Goal: Task Accomplishment & Management: Manage account settings

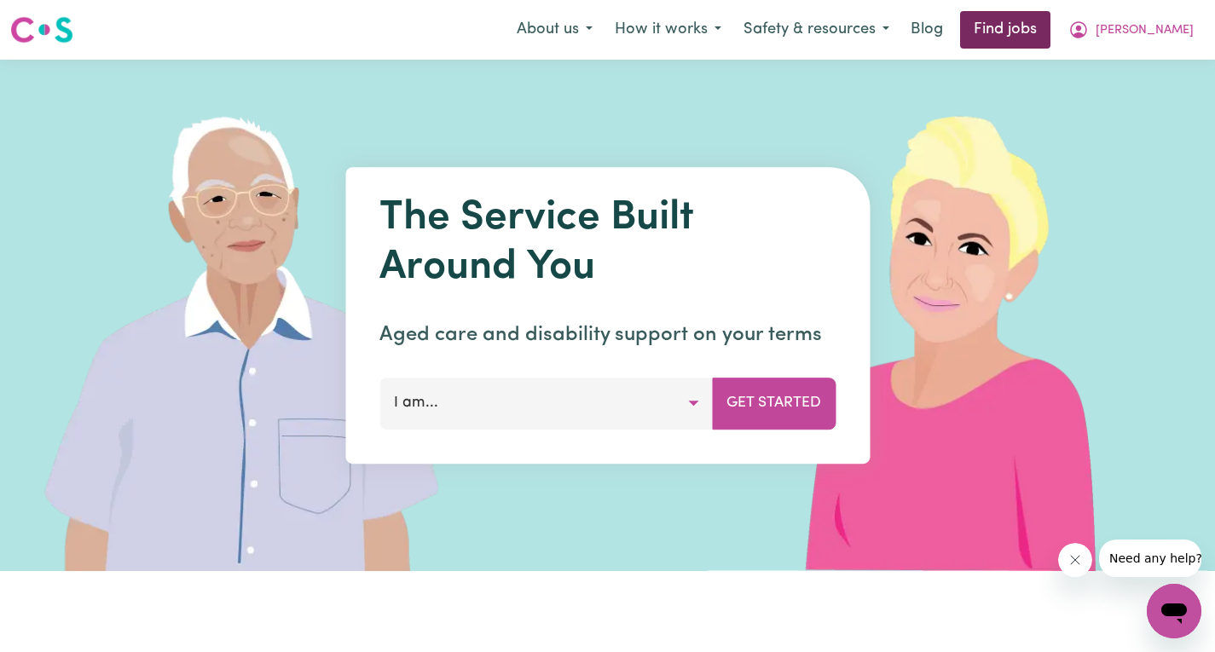
click at [1051, 30] on link "Find jobs" at bounding box center [1005, 30] width 90 height 38
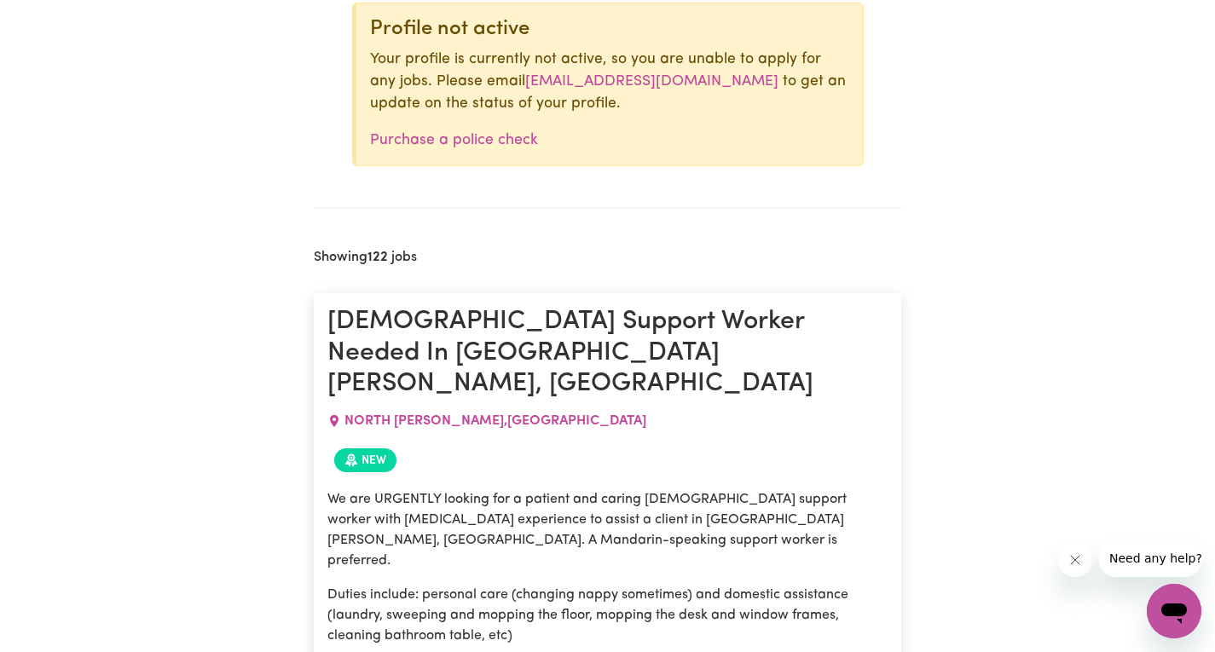
scroll to position [880, 0]
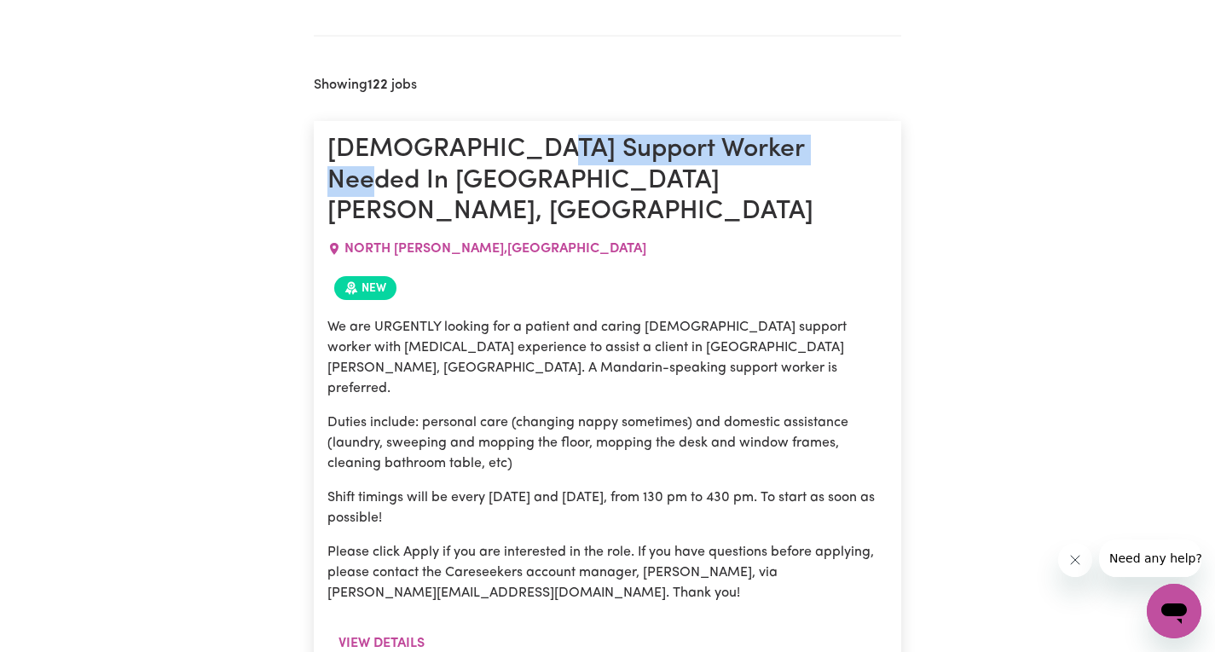
drag, startPoint x: 525, startPoint y: 151, endPoint x: 810, endPoint y: 152, distance: 284.8
click at [810, 152] on h1 "[DEMOGRAPHIC_DATA] Support Worker Needed In [GEOGRAPHIC_DATA][PERSON_NAME], [GE…" at bounding box center [607, 181] width 560 height 93
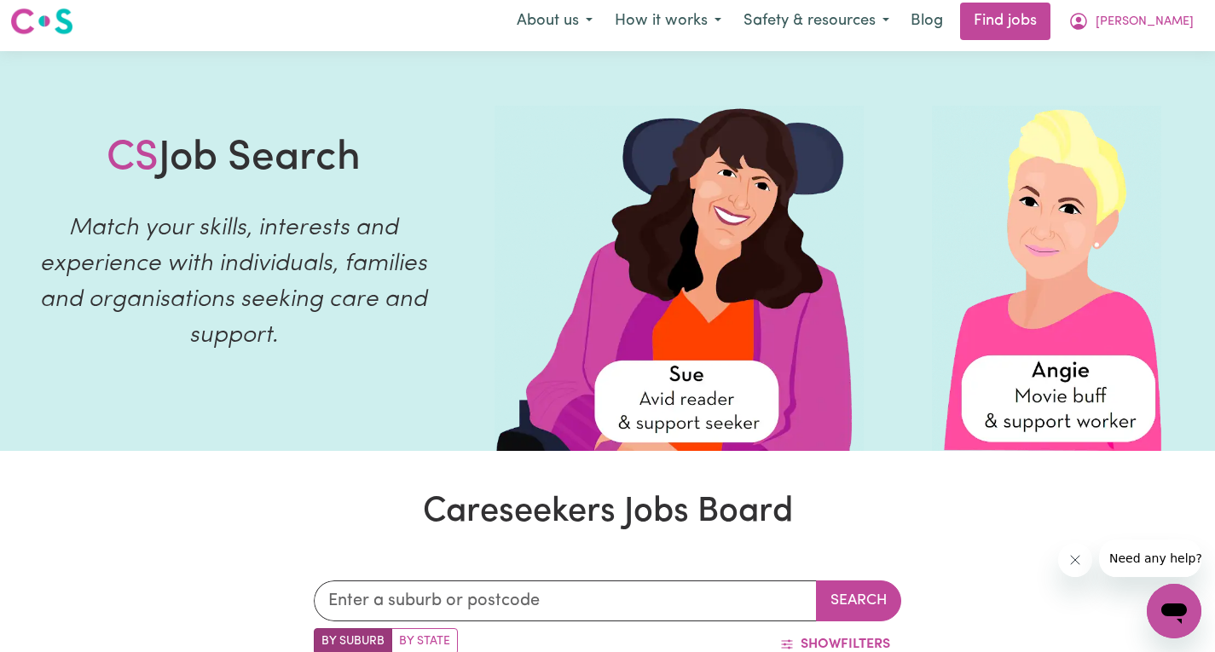
scroll to position [0, 0]
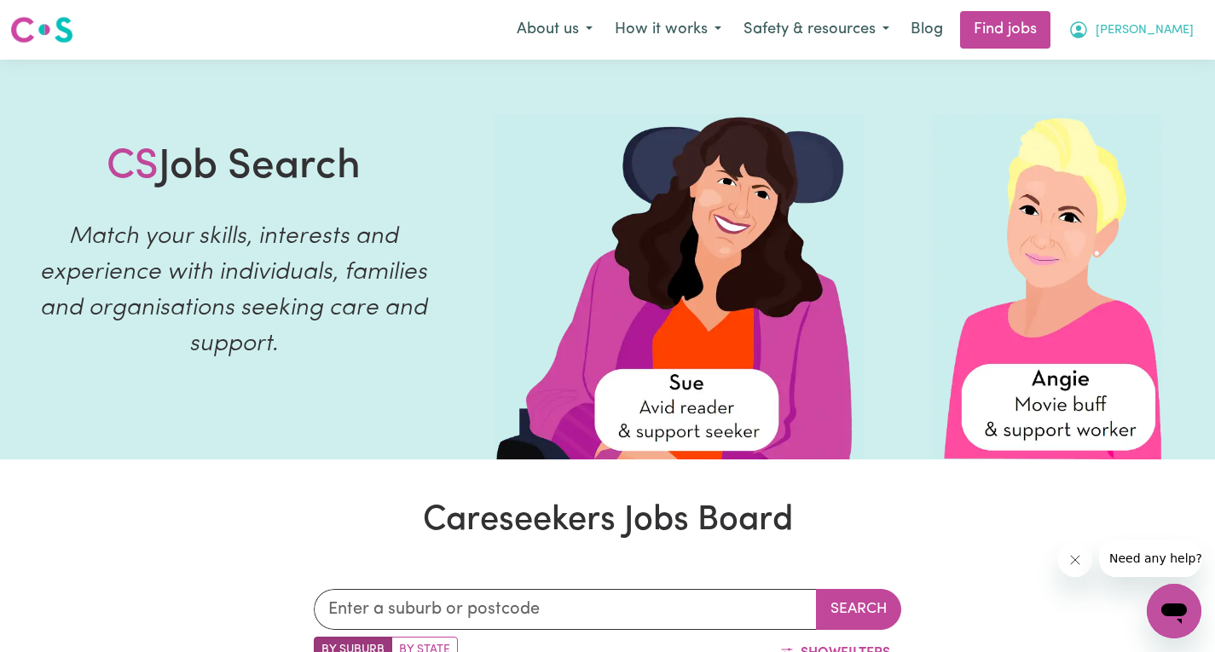
click at [1087, 27] on icon "My Account" at bounding box center [1078, 29] width 17 height 17
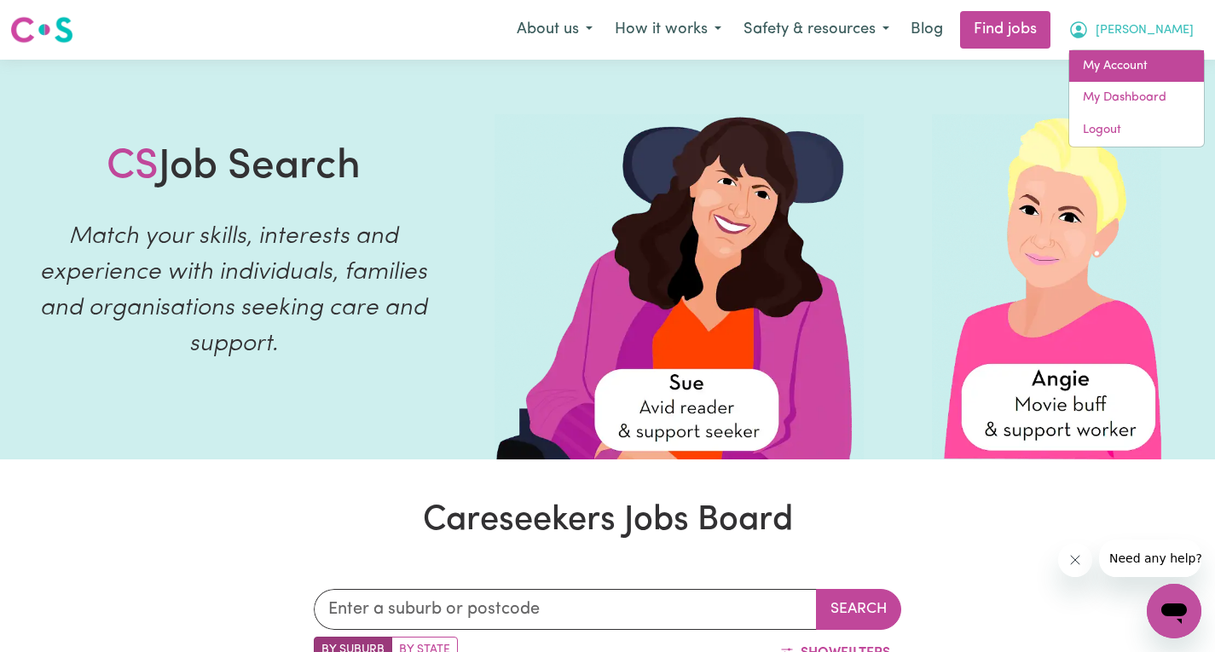
click at [1123, 71] on link "My Account" at bounding box center [1136, 66] width 135 height 32
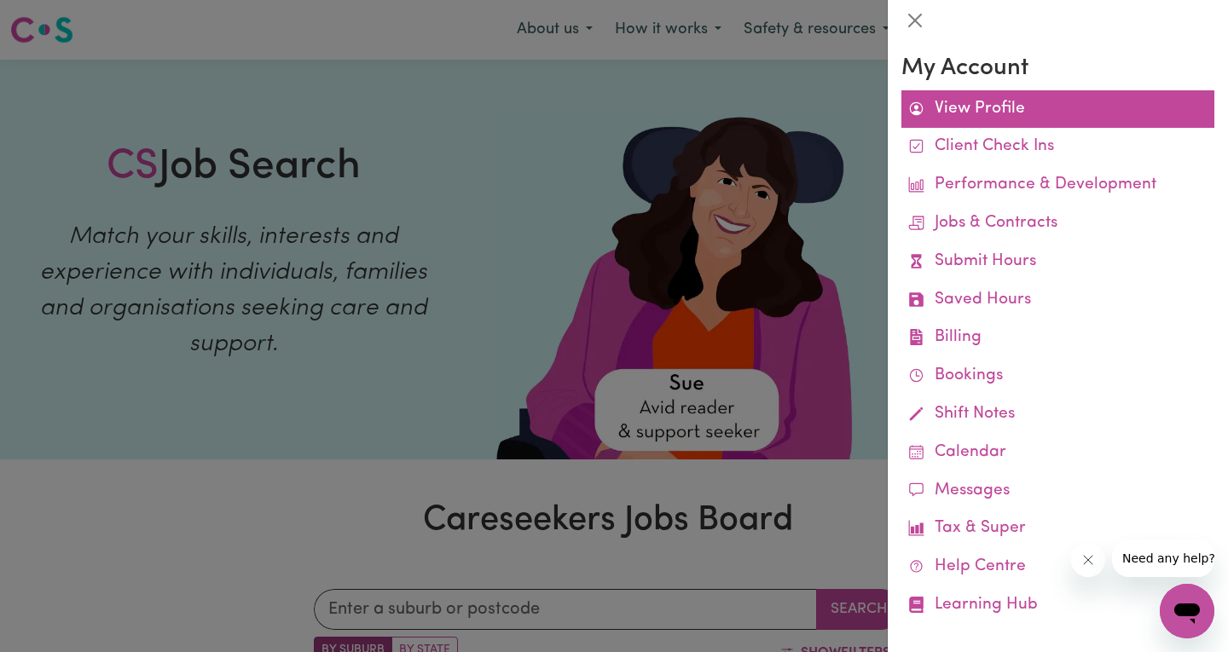
click at [943, 119] on link "View Profile" at bounding box center [1057, 109] width 313 height 38
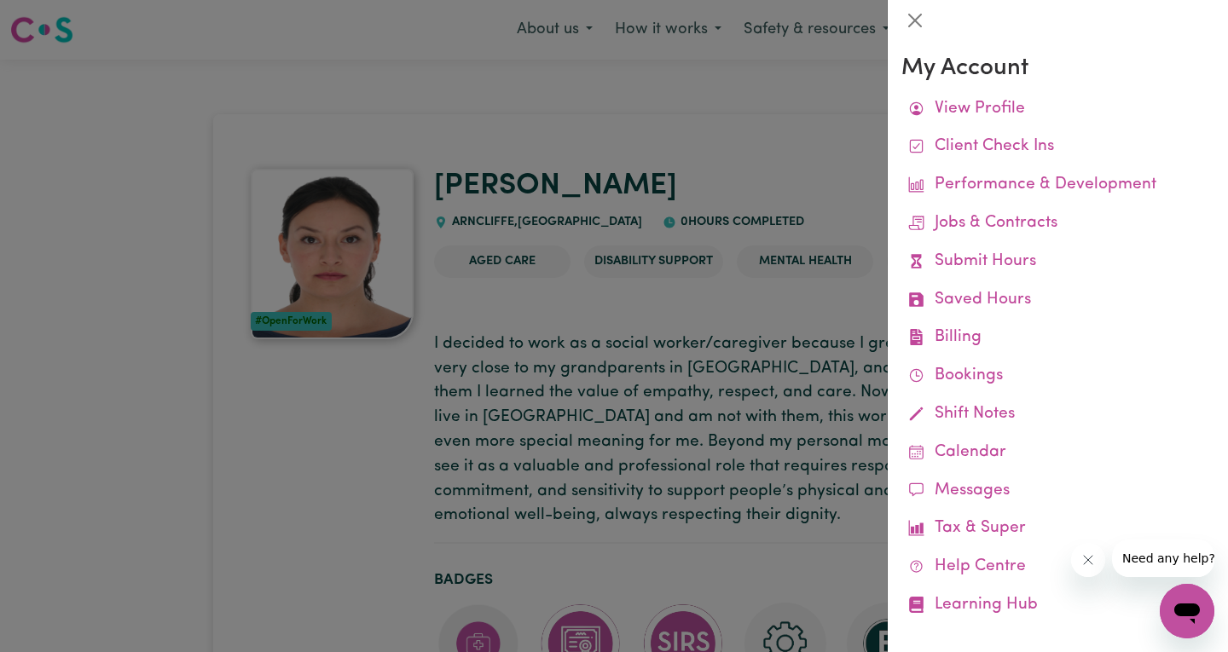
click at [484, 338] on div at bounding box center [614, 326] width 1228 height 652
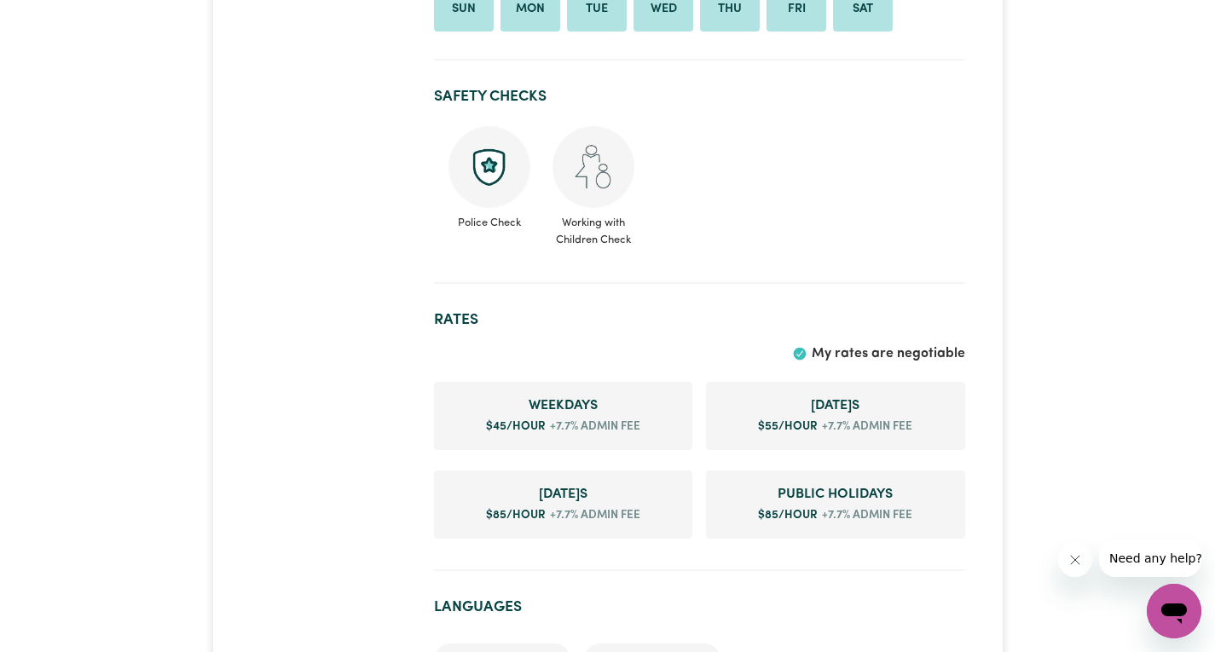
scroll to position [1109, 0]
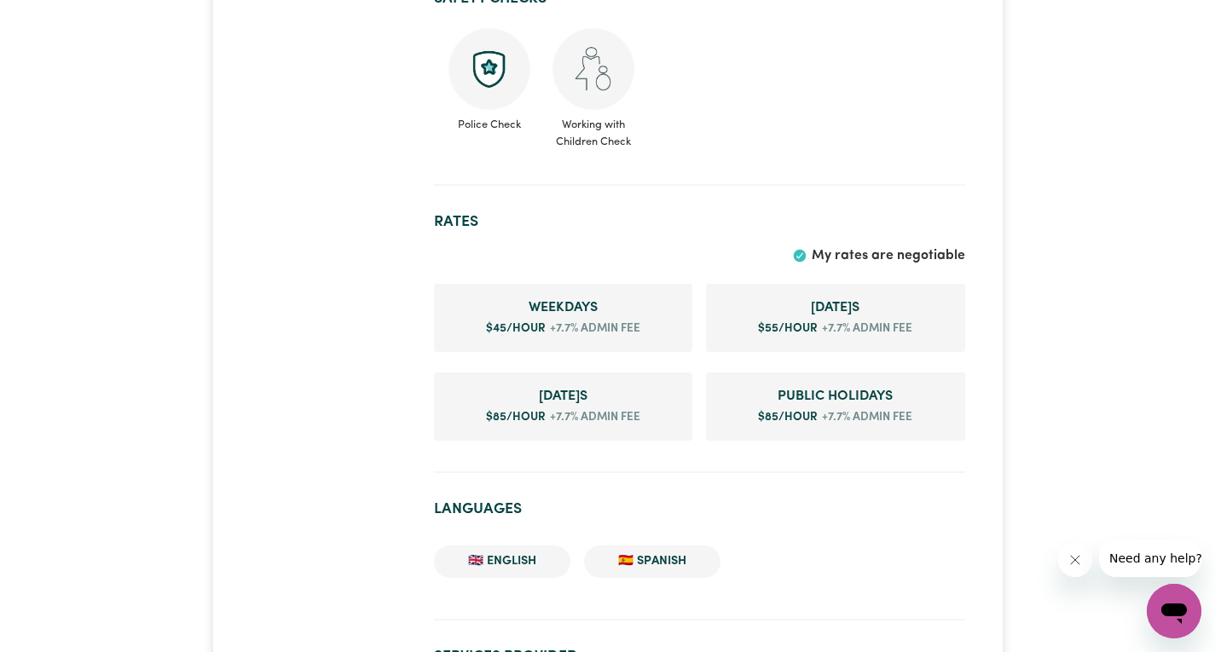
click at [597, 173] on section "Safety Checks Police Check Working with Children Check" at bounding box center [699, 80] width 531 height 209
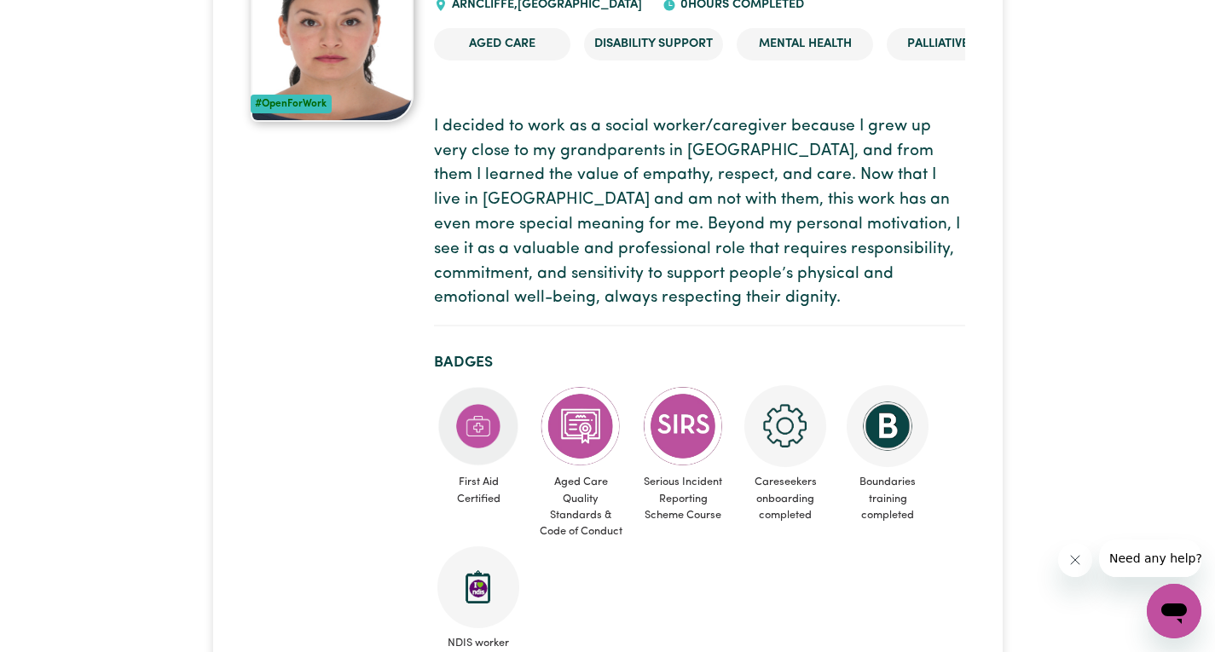
scroll to position [0, 0]
